Goal: Task Accomplishment & Management: Manage account settings

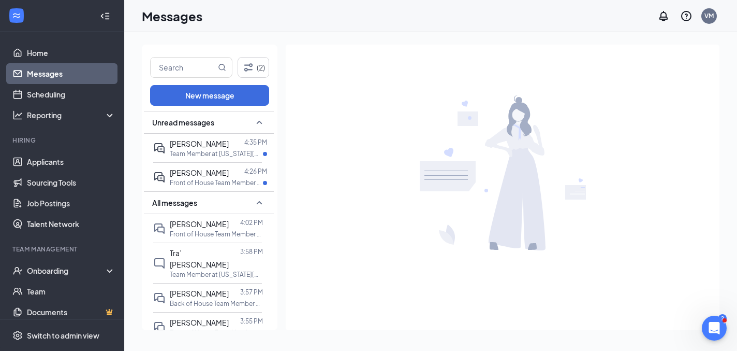
scroll to position [94, 0]
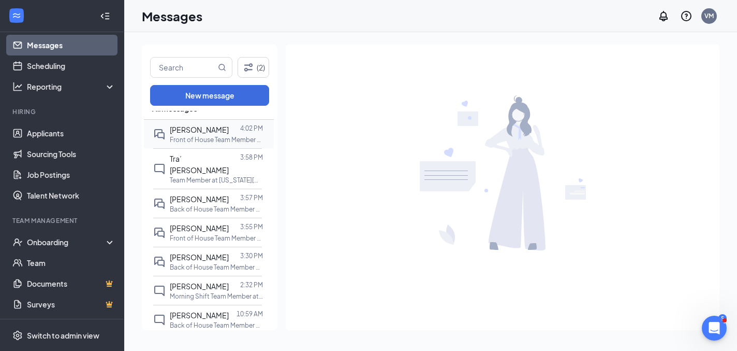
click at [213, 137] on p "Front of House Team Member at [US_STATE][GEOGRAPHIC_DATA]" at bounding box center [216, 139] width 93 height 9
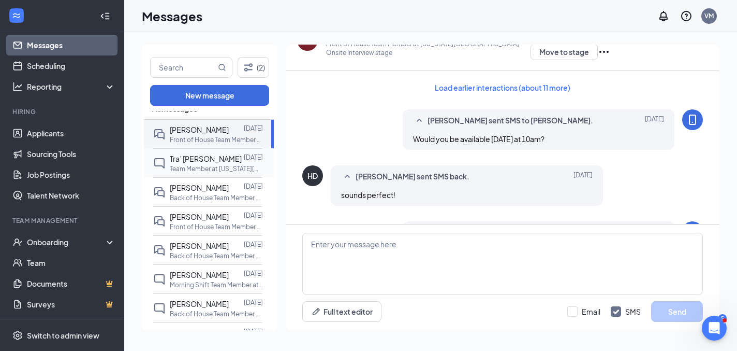
click at [242, 163] on div at bounding box center [243, 158] width 2 height 11
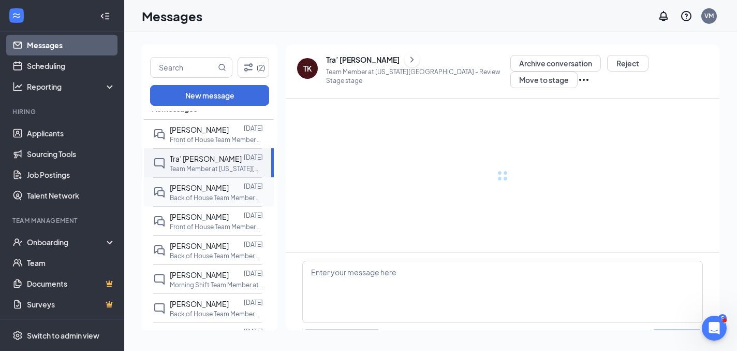
click at [210, 193] on p "Back of House Team Member at [US_STATE][GEOGRAPHIC_DATA]" at bounding box center [216, 197] width 93 height 9
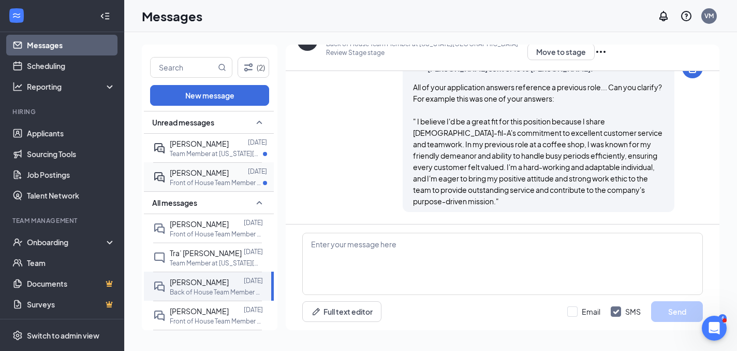
click at [216, 178] on p "Front of House Team Member at [US_STATE][GEOGRAPHIC_DATA]" at bounding box center [216, 182] width 93 height 9
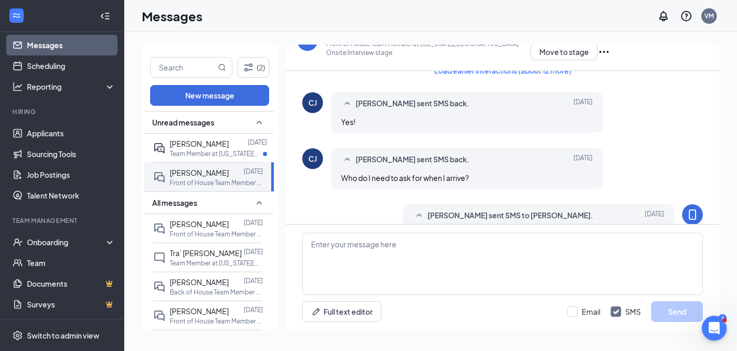
scroll to position [29, 0]
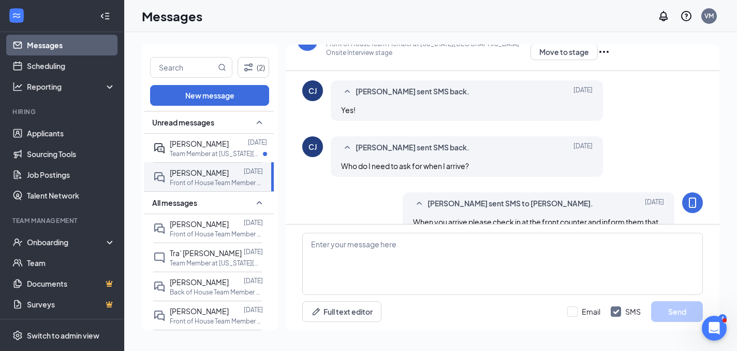
click at [374, 54] on p "Front of House Team Member at [US_STATE][GEOGRAPHIC_DATA] - Onsite Interview st…" at bounding box center [428, 48] width 205 height 18
click at [41, 137] on link "Applicants" at bounding box center [71, 133] width 89 height 21
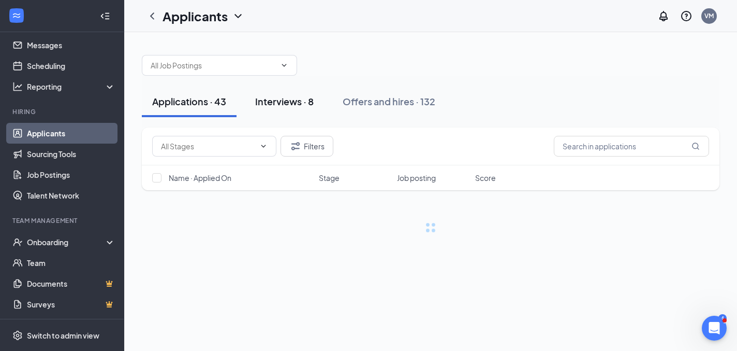
click at [290, 108] on button "Interviews · 8" at bounding box center [284, 101] width 79 height 31
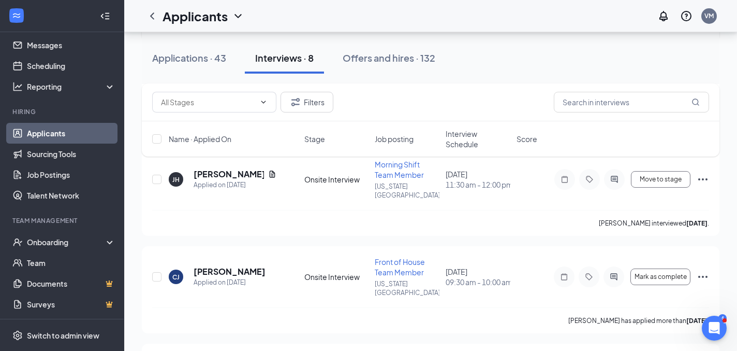
scroll to position [307, 0]
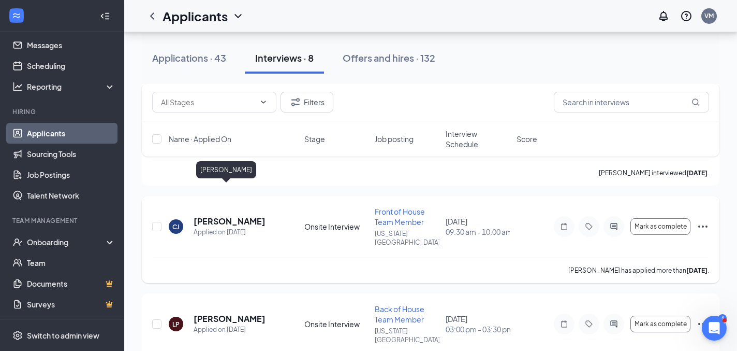
click at [217, 215] on h5 "[PERSON_NAME]" at bounding box center [230, 220] width 72 height 11
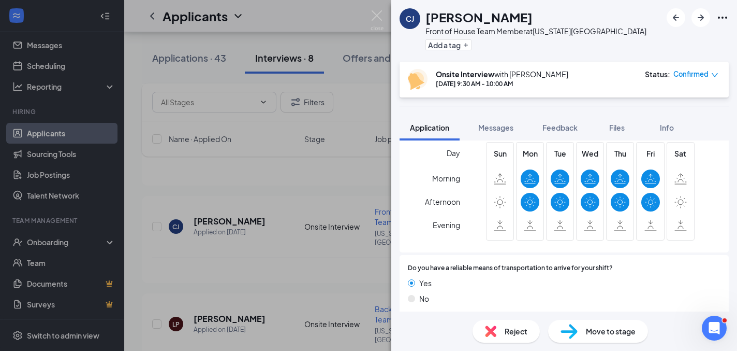
scroll to position [1550, 0]
click at [381, 16] on img at bounding box center [377, 20] width 13 height 20
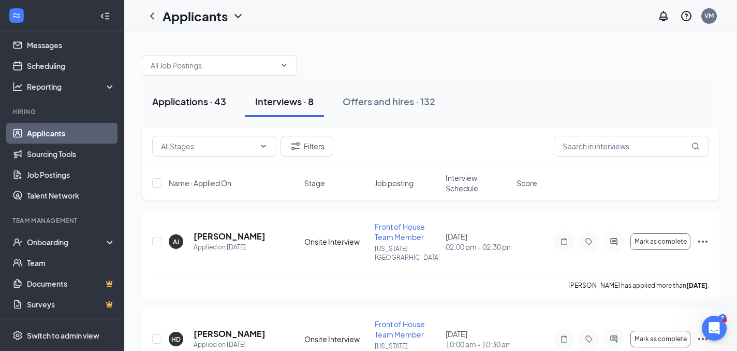
click at [203, 101] on div "Applications · 43" at bounding box center [189, 101] width 74 height 13
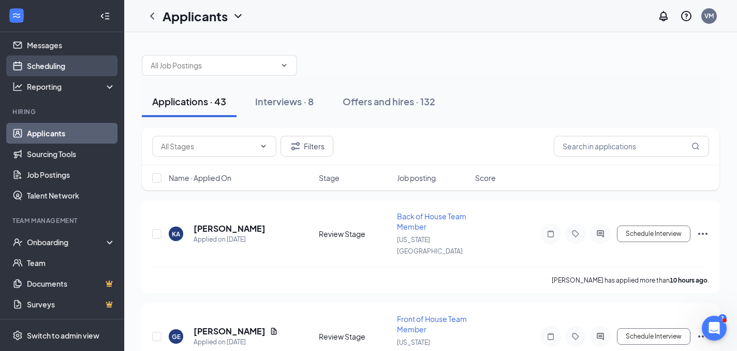
click at [61, 71] on link "Scheduling" at bounding box center [71, 65] width 89 height 21
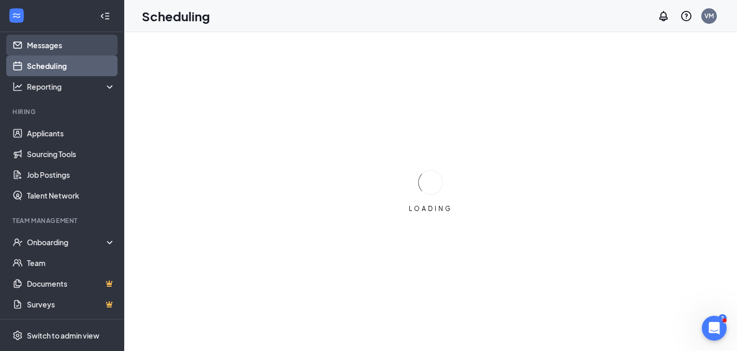
click at [56, 42] on link "Messages" at bounding box center [71, 45] width 89 height 21
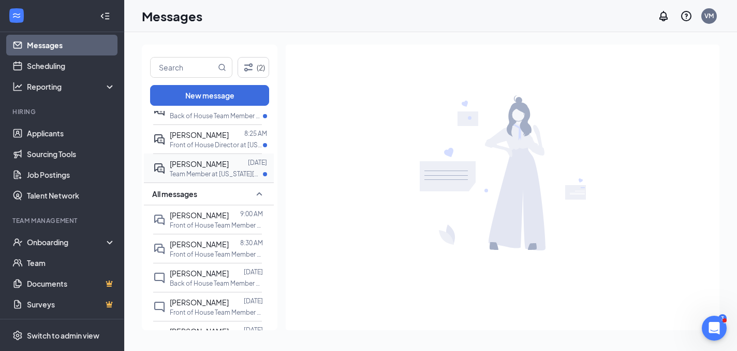
scroll to position [44, 0]
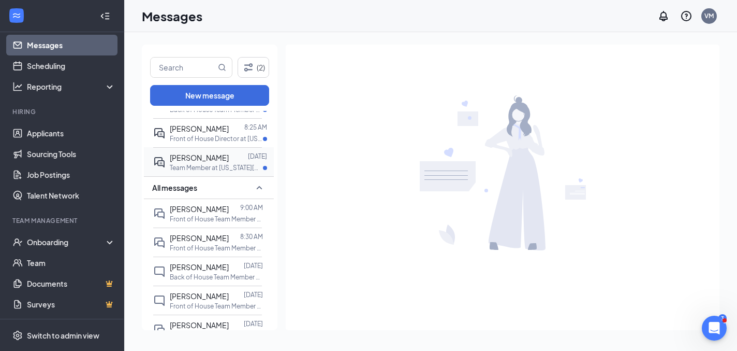
click at [223, 164] on p "Team Member at [US_STATE][GEOGRAPHIC_DATA]" at bounding box center [216, 167] width 93 height 9
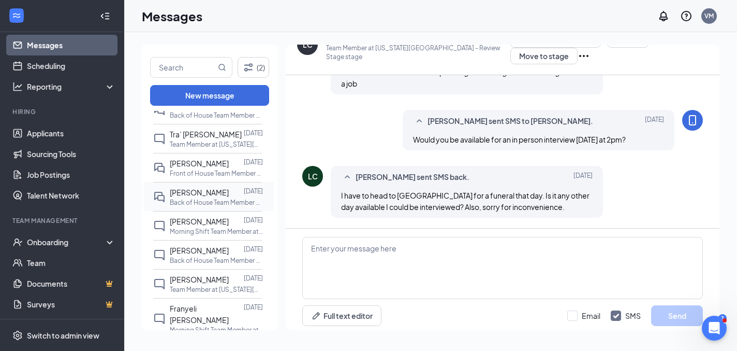
scroll to position [273, 0]
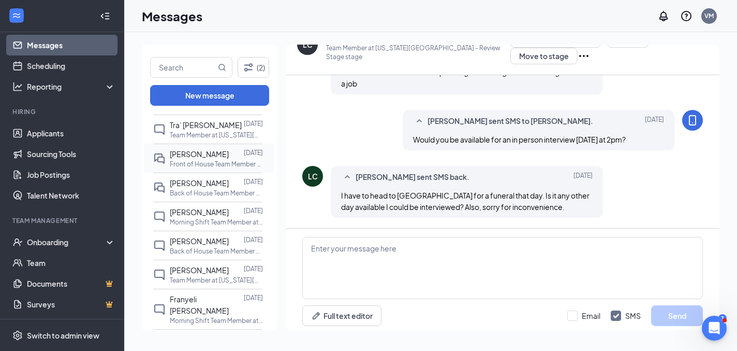
click at [187, 157] on div "[PERSON_NAME]" at bounding box center [199, 153] width 59 height 11
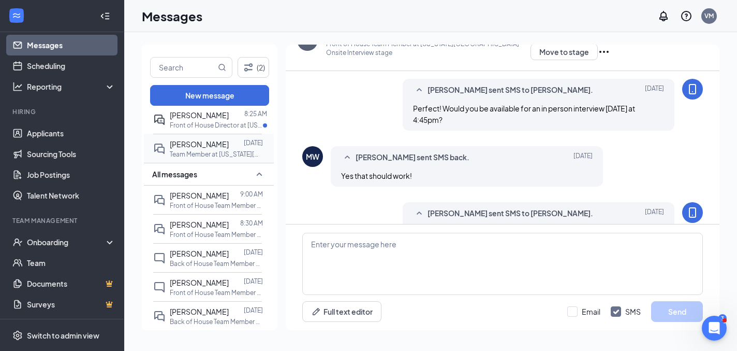
scroll to position [64, 0]
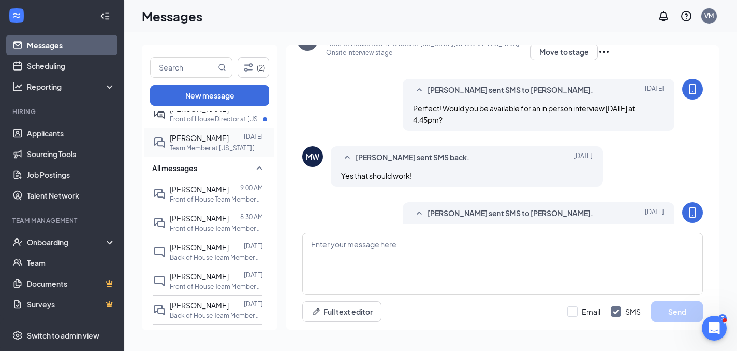
click at [185, 195] on p "Front of House Team Member at [US_STATE][GEOGRAPHIC_DATA]" at bounding box center [216, 199] width 93 height 9
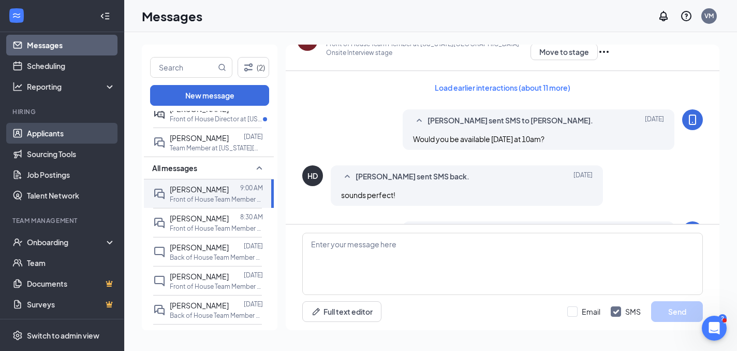
click at [47, 138] on link "Applicants" at bounding box center [71, 133] width 89 height 21
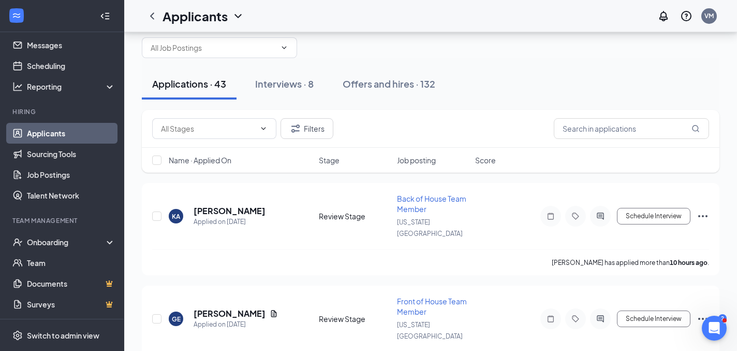
scroll to position [36, 0]
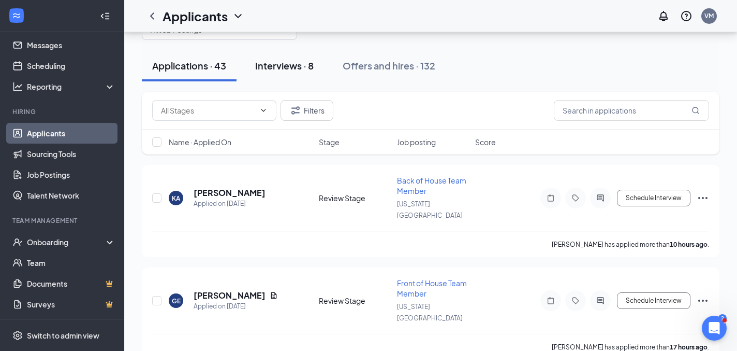
click at [297, 59] on button "Interviews · 8" at bounding box center [284, 65] width 79 height 31
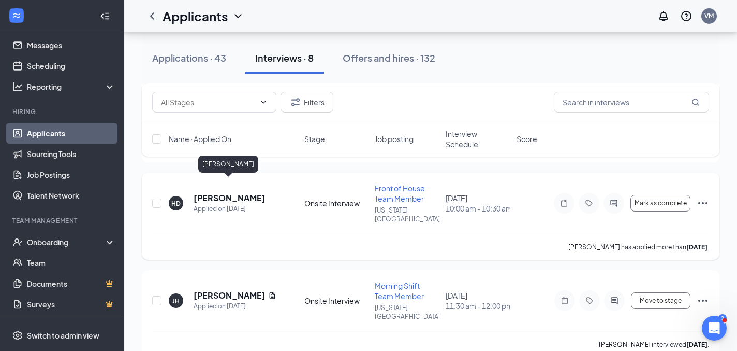
click at [235, 192] on h5 "[PERSON_NAME]" at bounding box center [230, 197] width 72 height 11
